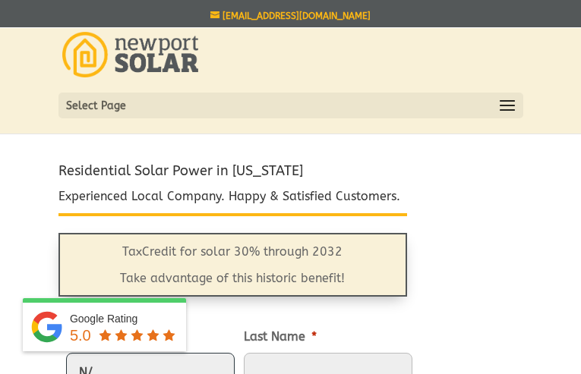
type input "N/A"
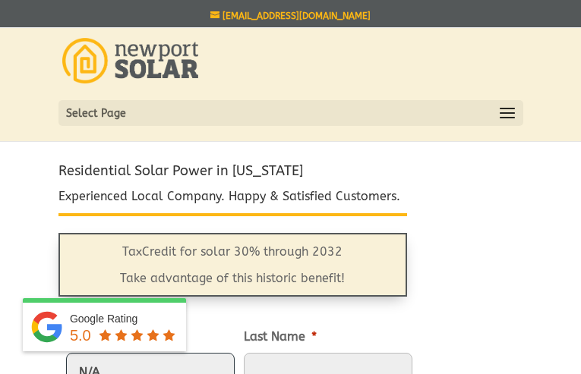
scroll to position [252, 0]
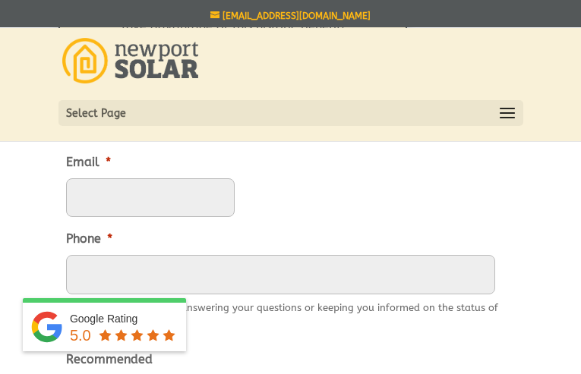
type input "[PERSON_NAME]"
type input "(___) ___-____"
type input "[PHONE_NUMBER]"
type input "____"
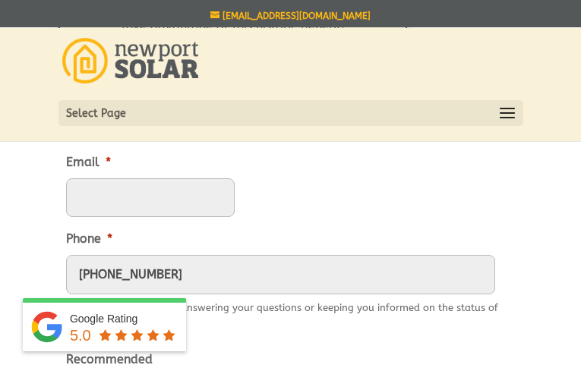
scroll to position [706, 0]
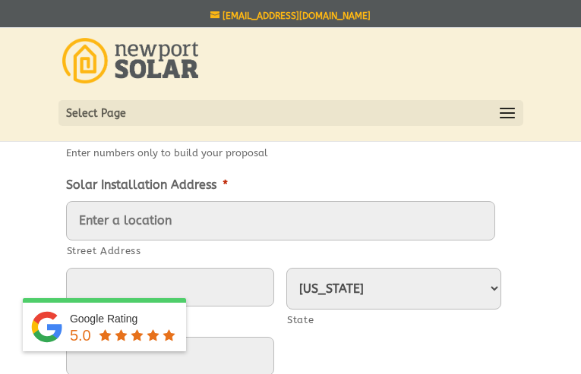
type input "____"
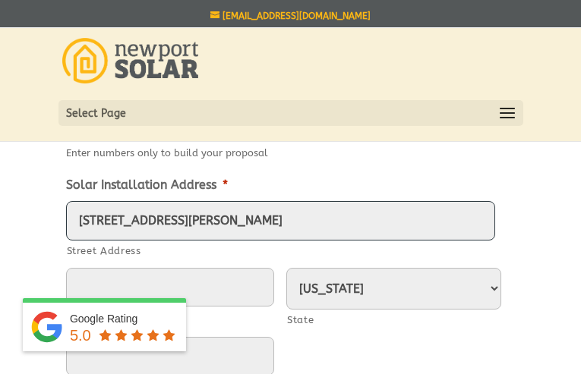
type input "[STREET_ADDRESS][PERSON_NAME]"
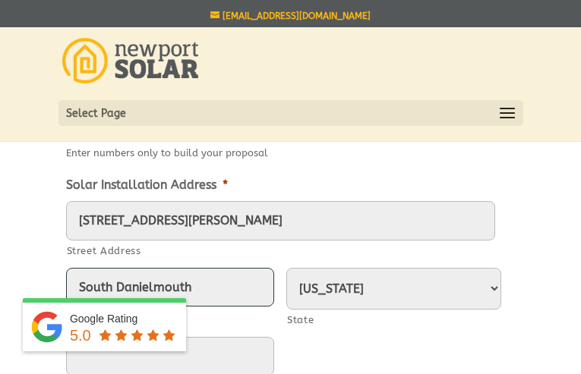
type input "South Danielmouth"
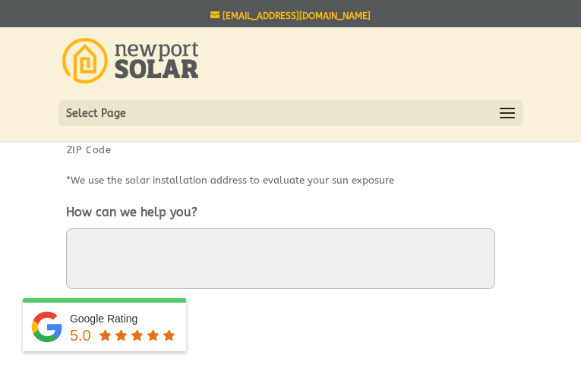
type input "33058"
type input "[EMAIL_ADDRESS][DOMAIN_NAME]"
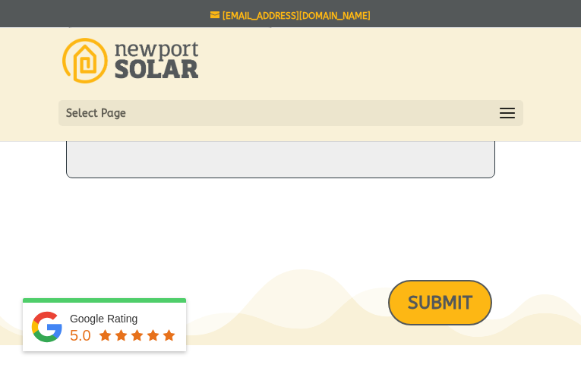
scroll to position [0, 0]
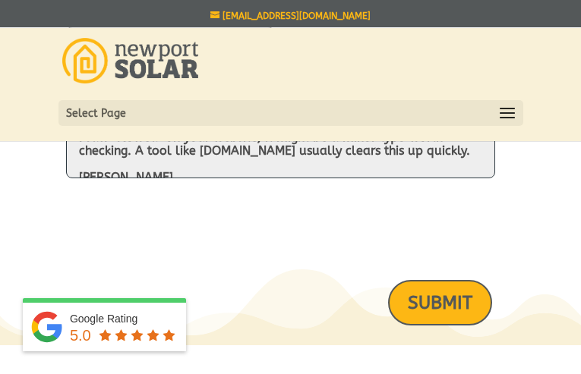
type textarea "I saw "slowed" on your website; it might be a minor typo worth checking. A tool…"
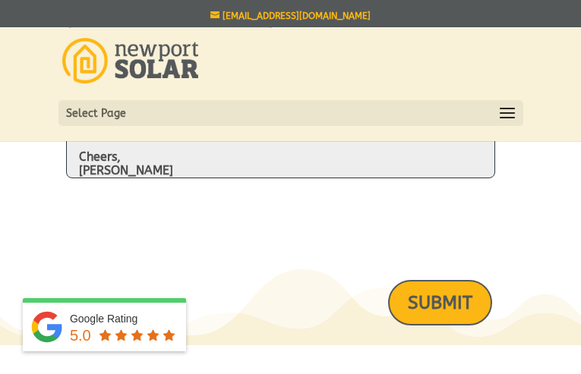
scroll to position [704, 0]
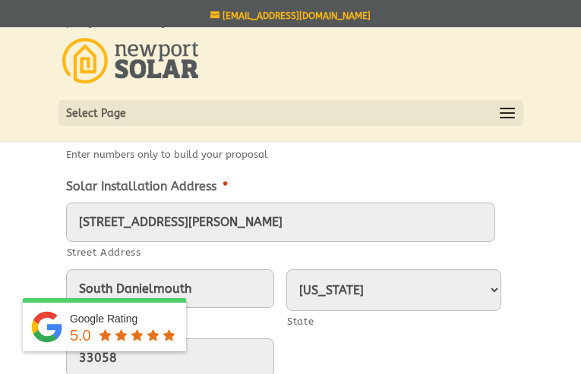
checkbox input "true"
type textarea "I saw "slowed" on your website; it might be a minor typo worth checking. A tool…"
select select "[US_STATE]"
